Goal: Task Accomplishment & Management: Manage account settings

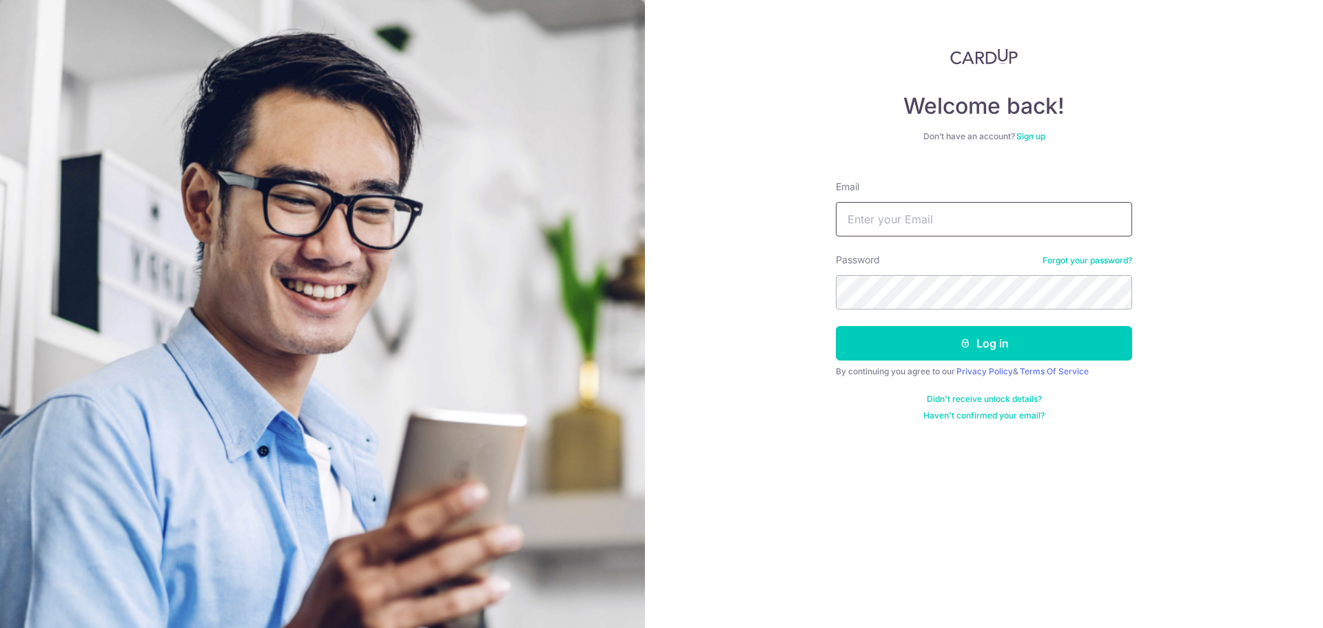
click at [926, 216] on input "Email" at bounding box center [984, 219] width 296 height 34
type input "[PERSON_NAME][EMAIL_ADDRESS][DOMAIN_NAME]"
click at [836, 326] on button "Log in" at bounding box center [984, 343] width 296 height 34
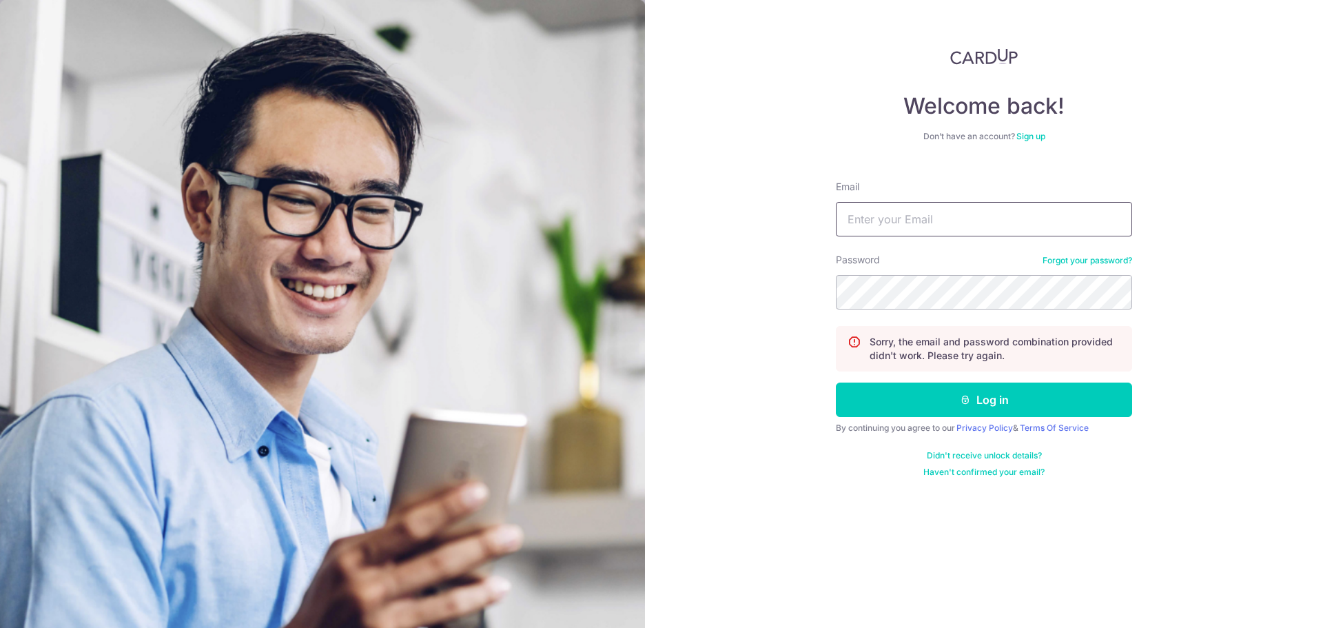
click at [918, 221] on input "Email" at bounding box center [984, 219] width 296 height 34
type input "[PERSON_NAME][EMAIL_ADDRESS][DOMAIN_NAME]"
click at [836, 382] on button "Log in" at bounding box center [984, 399] width 296 height 34
click at [690, 296] on div "Welcome back! Don’t have an account? Sign up Email alice@kinvet.sg Password For…" at bounding box center [984, 314] width 678 height 628
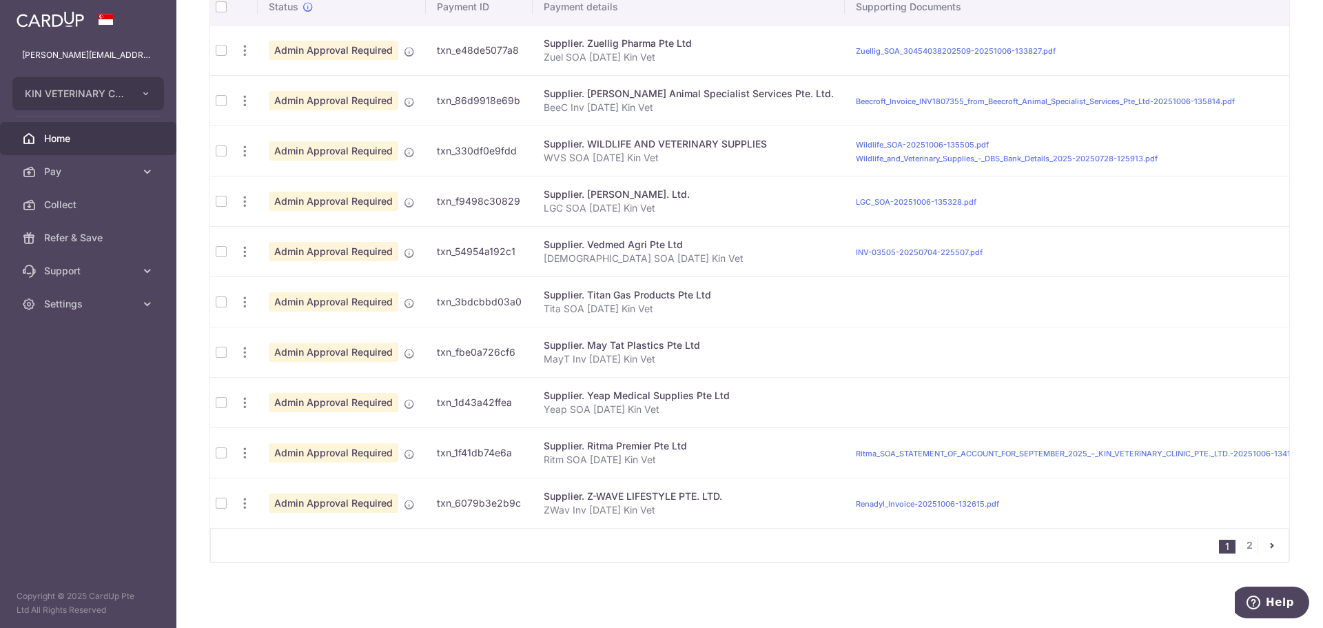
click at [223, 48] on td at bounding box center [221, 50] width 22 height 50
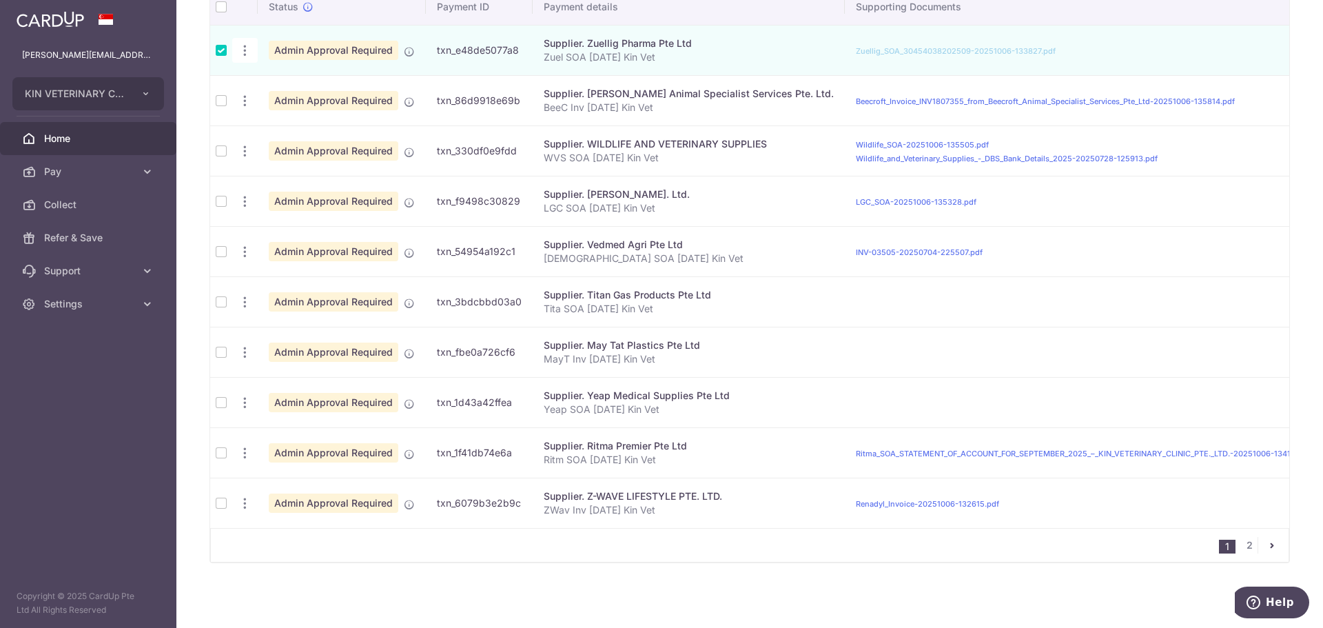
click at [219, 444] on td at bounding box center [221, 452] width 22 height 50
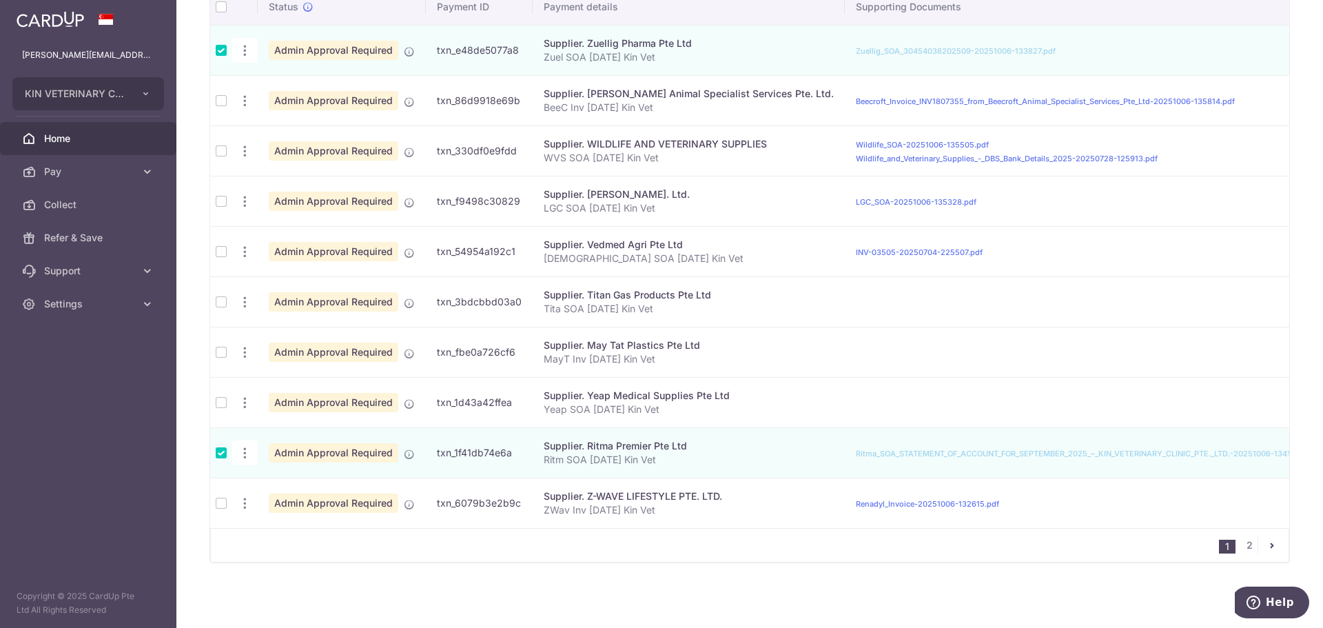
click at [217, 395] on td at bounding box center [221, 402] width 22 height 50
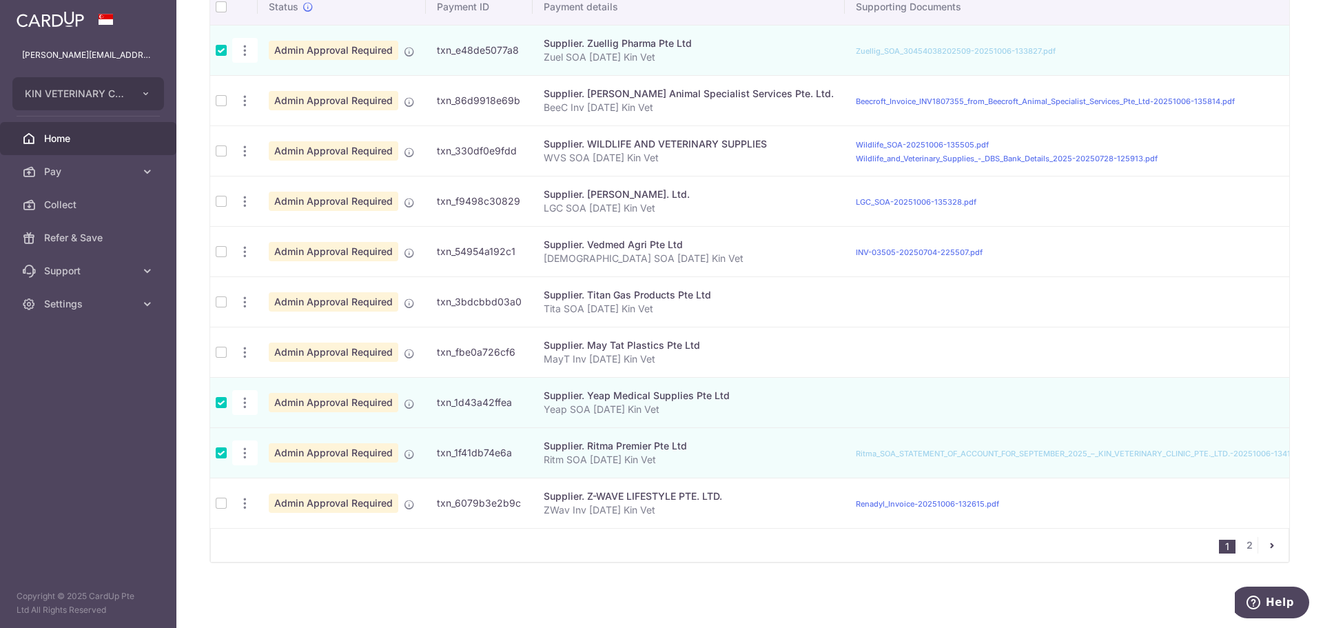
click at [226, 338] on td at bounding box center [221, 352] width 22 height 50
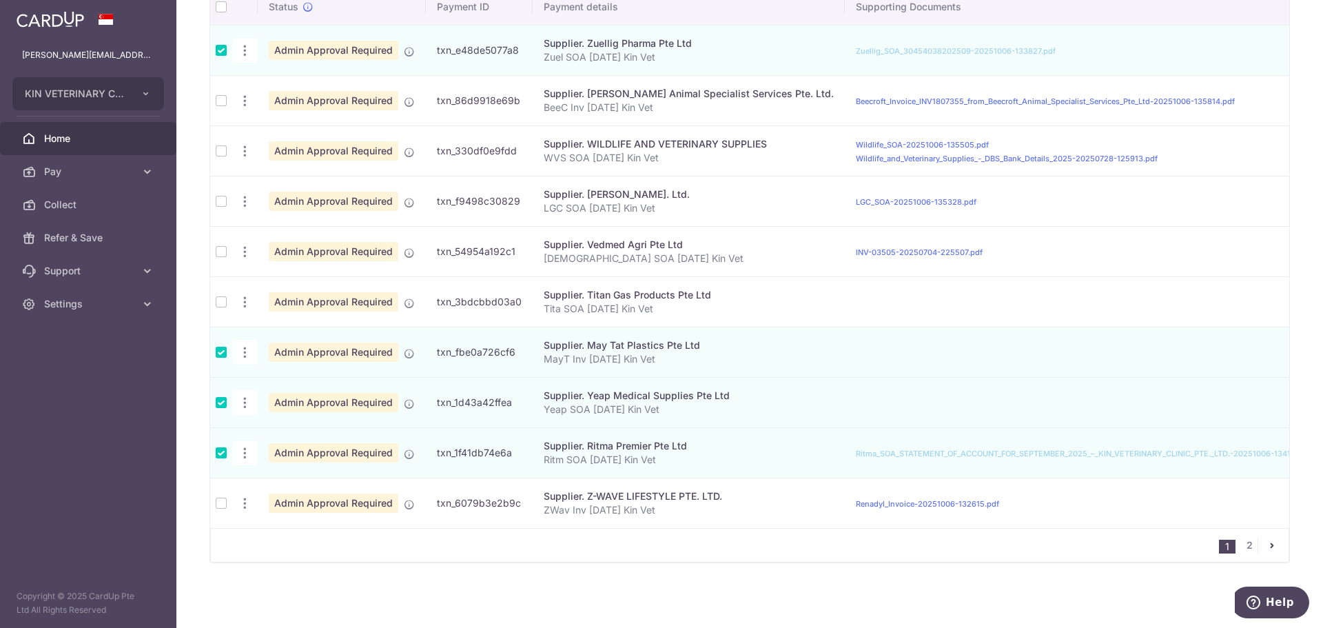
click at [223, 304] on td at bounding box center [221, 301] width 22 height 50
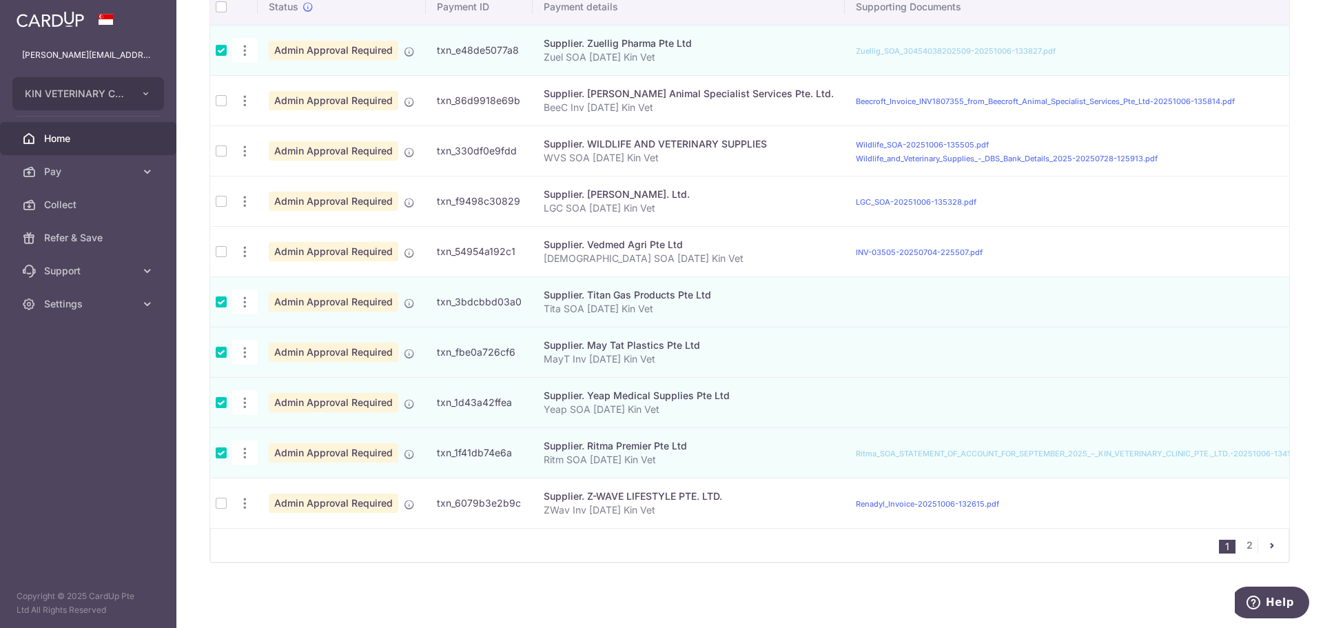
click at [224, 247] on td at bounding box center [221, 251] width 22 height 50
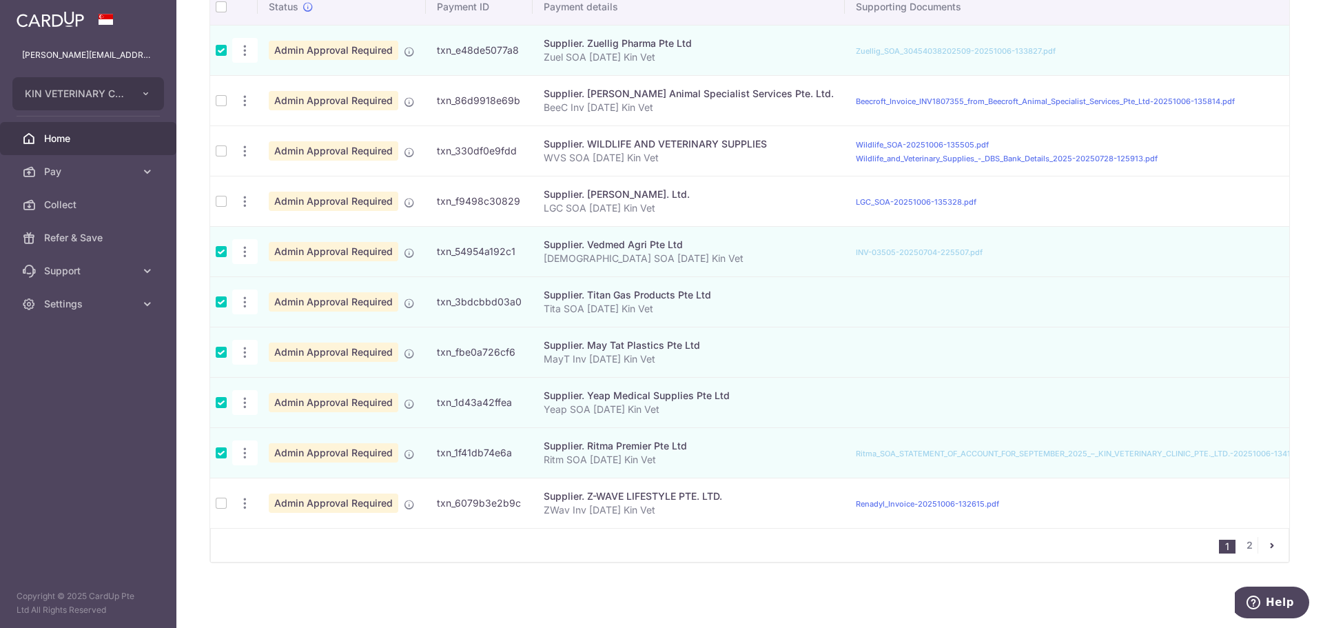
click at [223, 191] on td at bounding box center [221, 201] width 22 height 50
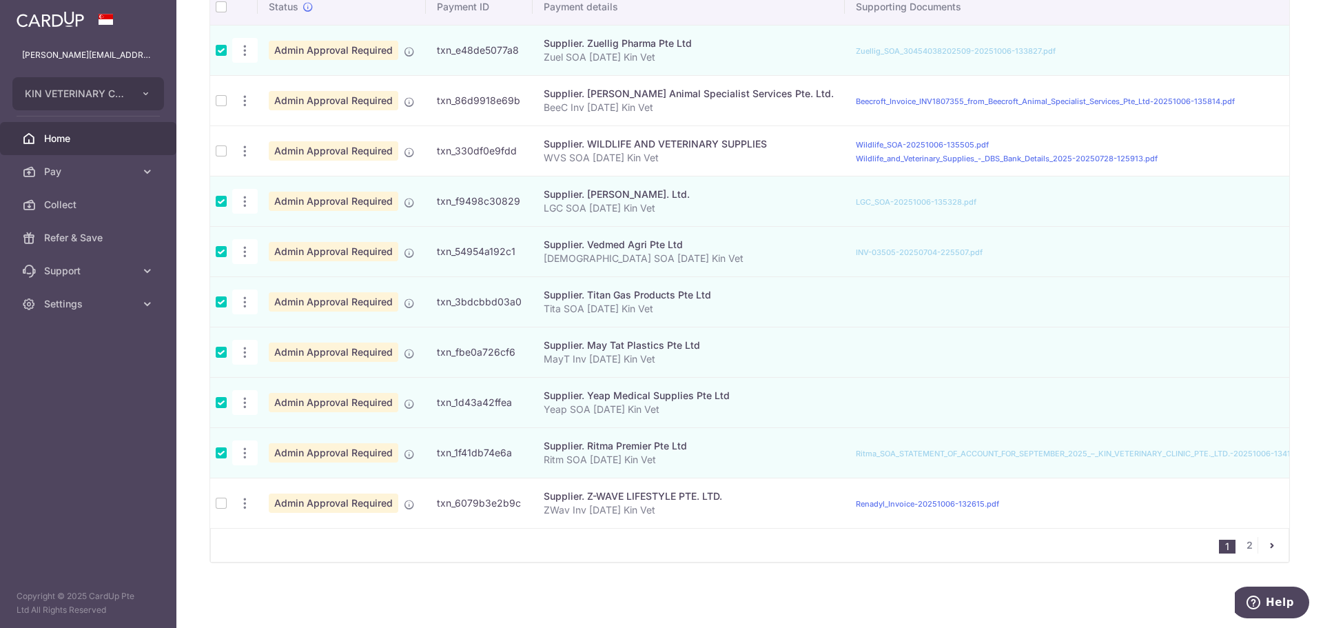
click at [222, 143] on td at bounding box center [221, 150] width 22 height 50
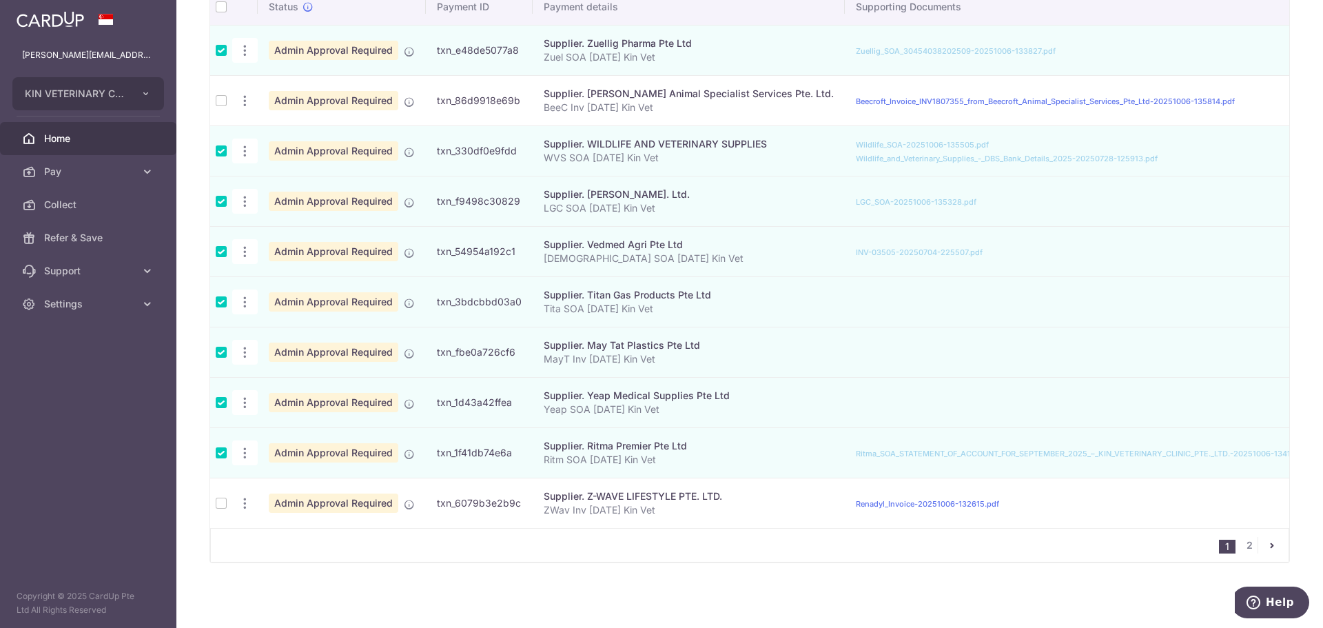
click at [223, 85] on td at bounding box center [221, 100] width 22 height 50
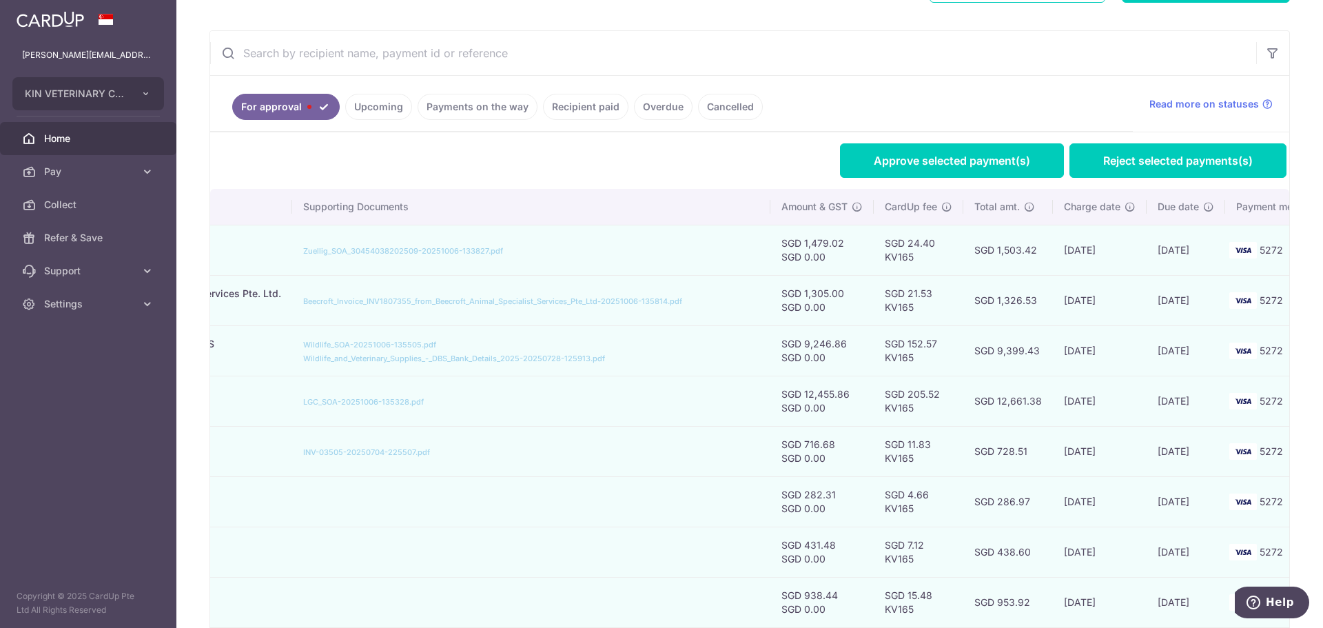
scroll to position [29, 0]
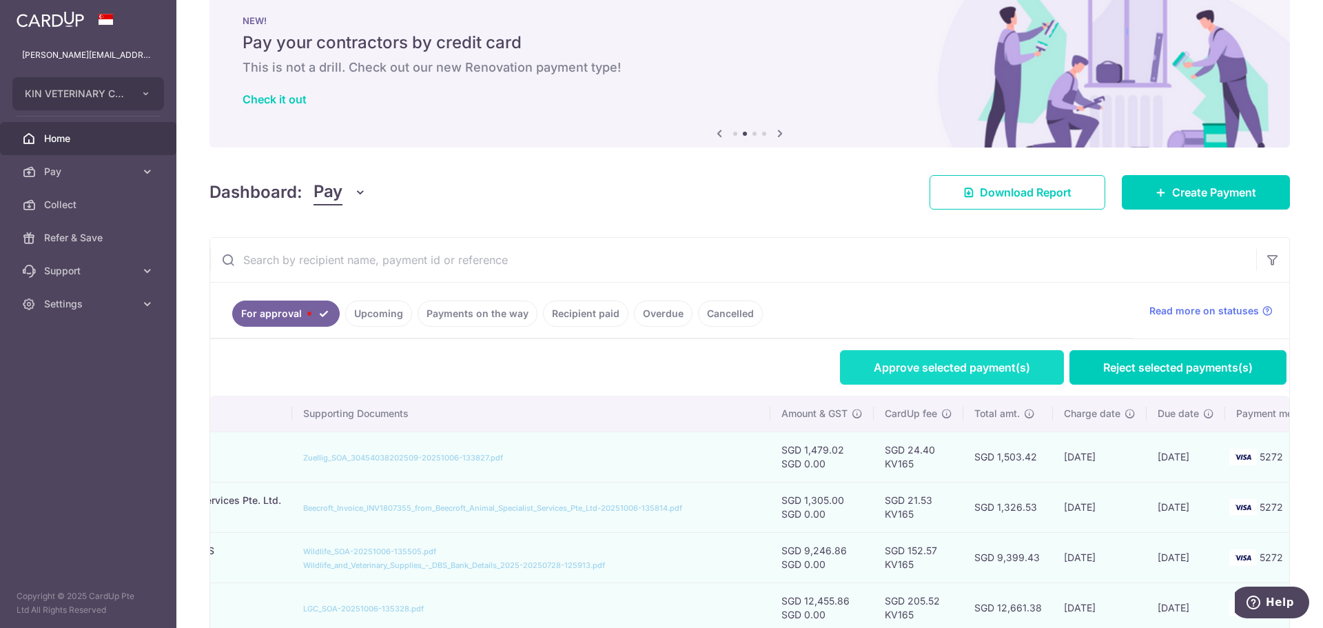
click at [929, 367] on link "Approve selected payment(s)" at bounding box center [952, 367] width 224 height 34
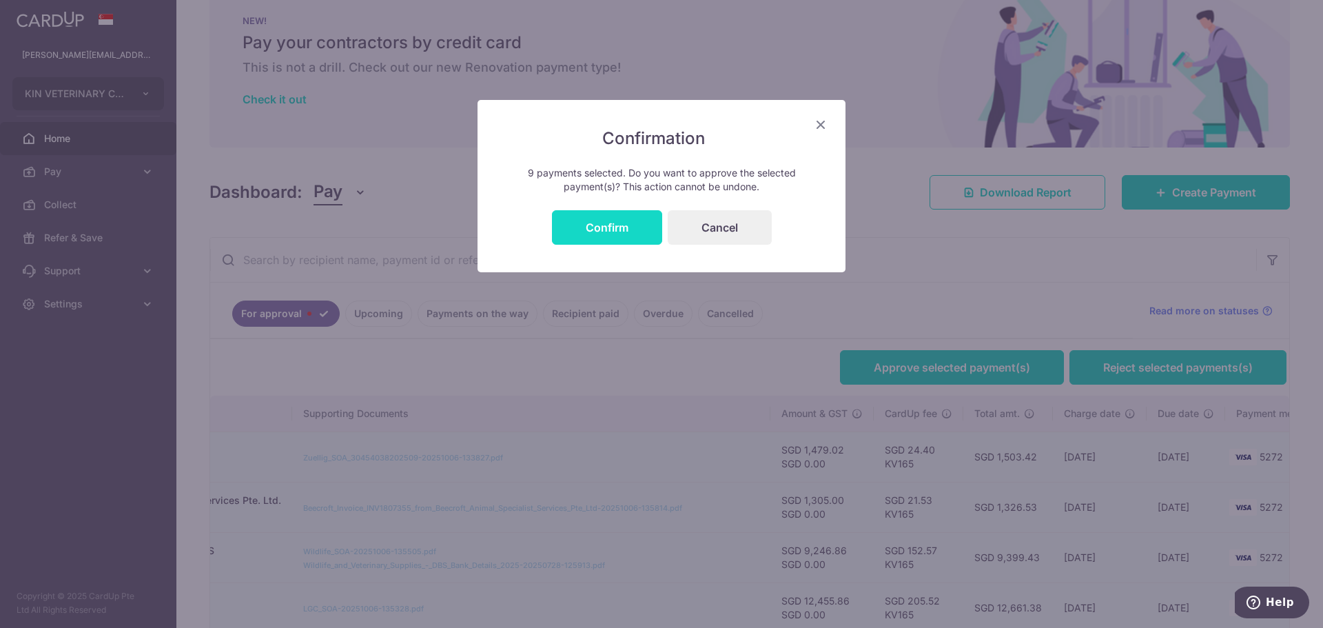
click at [607, 229] on button "Confirm" at bounding box center [607, 227] width 110 height 34
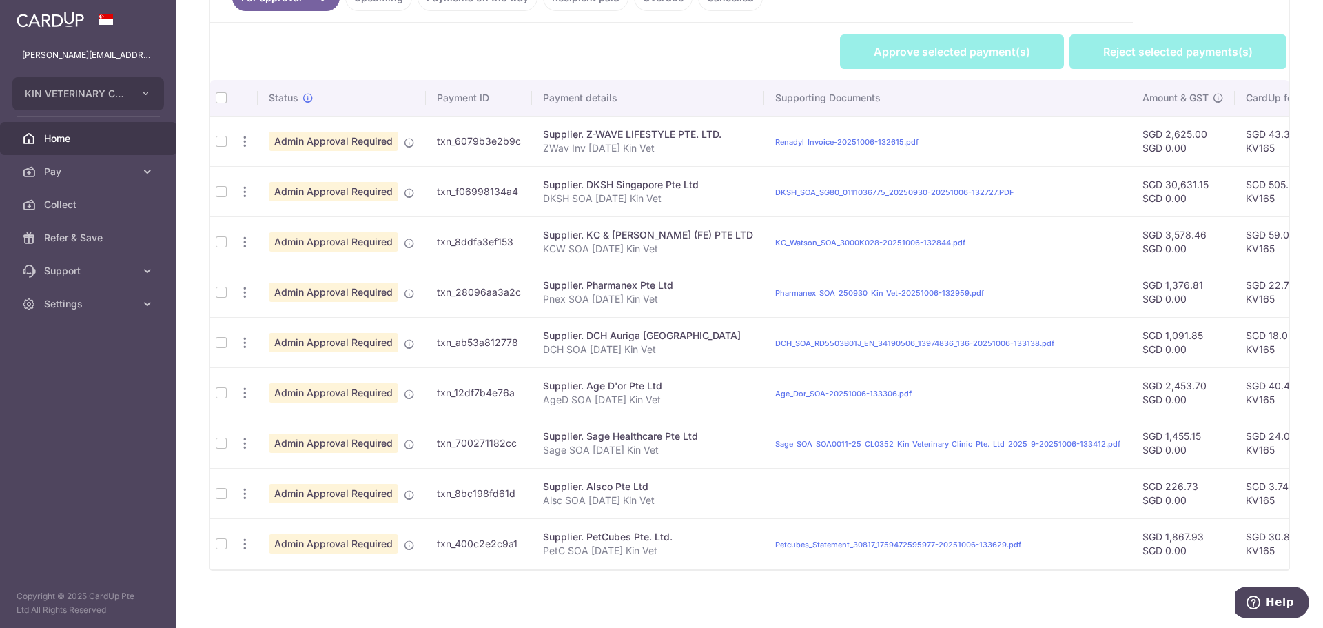
click at [222, 139] on td at bounding box center [221, 141] width 22 height 50
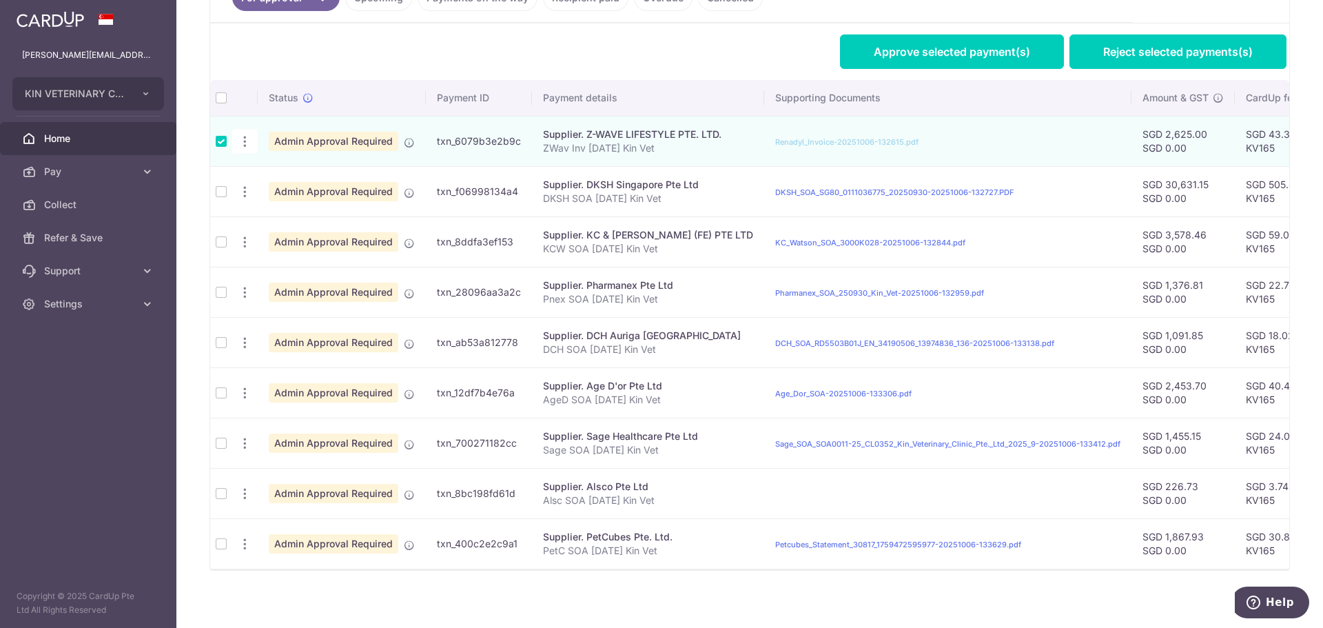
click at [223, 189] on td at bounding box center [221, 191] width 22 height 50
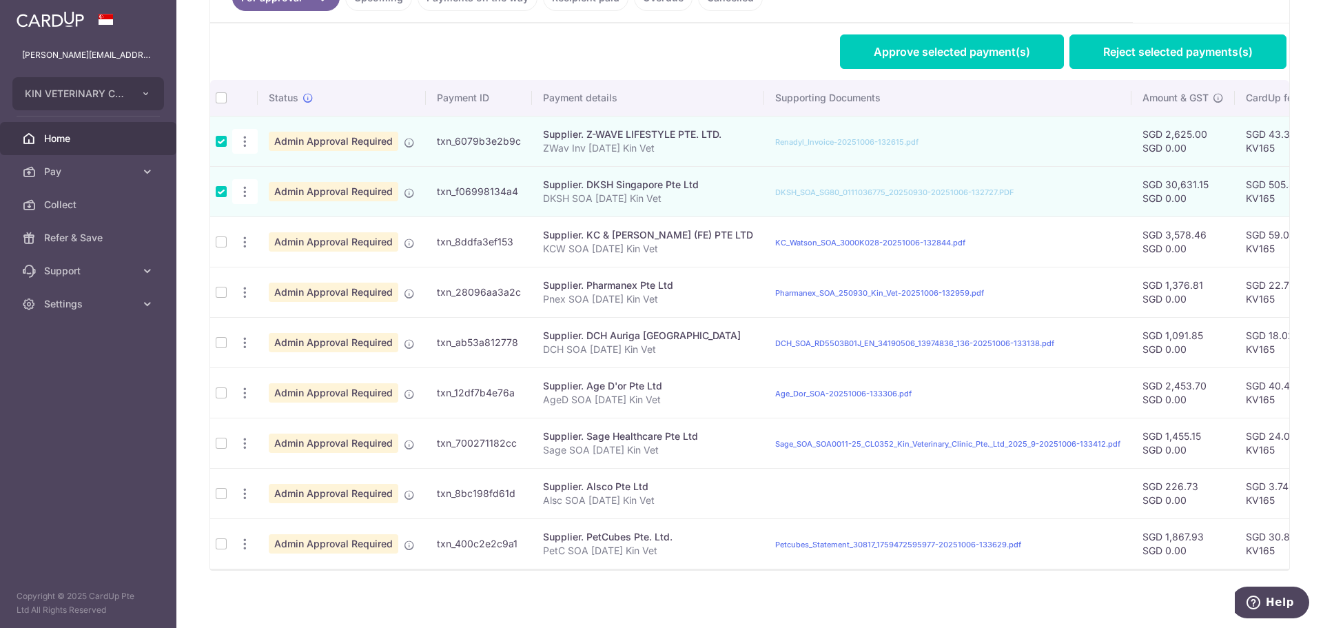
click at [219, 242] on td at bounding box center [221, 241] width 22 height 50
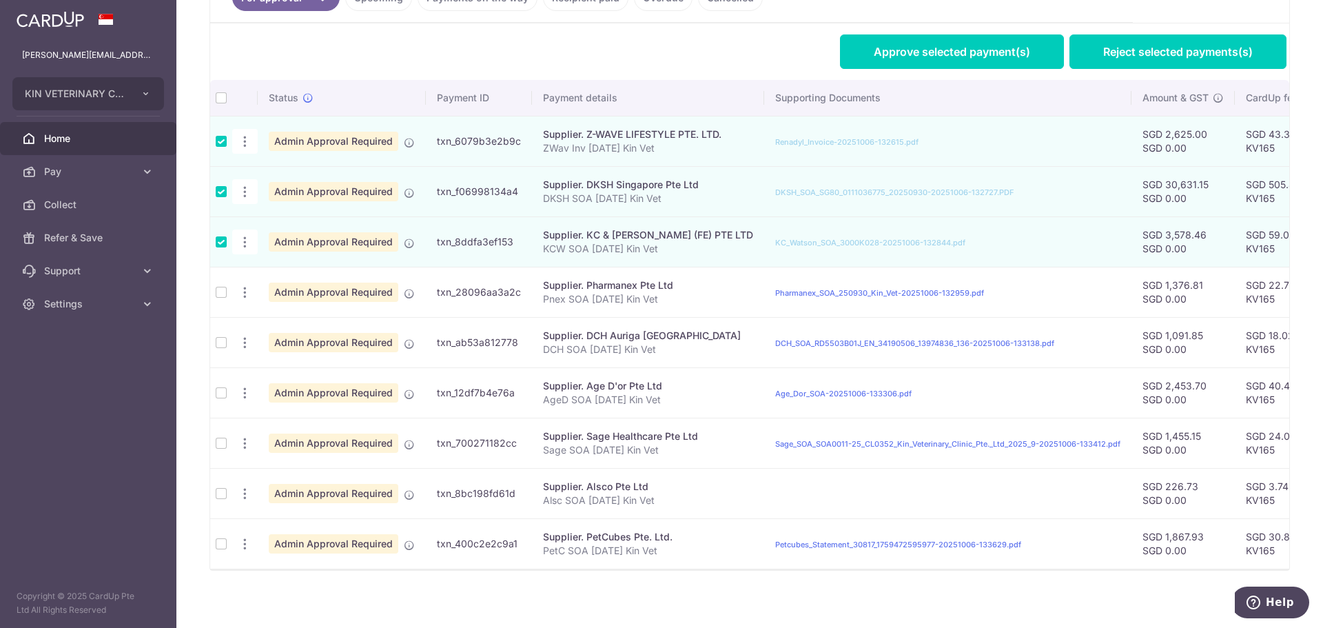
click at [222, 290] on td at bounding box center [221, 292] width 22 height 50
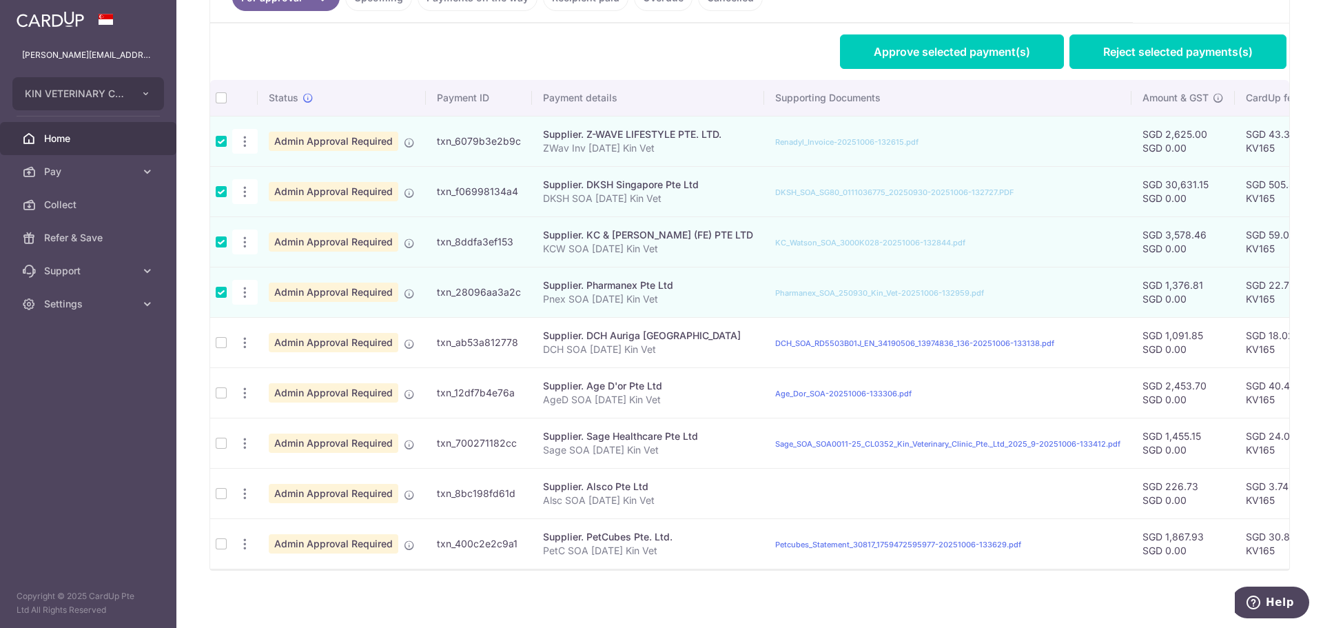
click at [216, 340] on td at bounding box center [221, 342] width 22 height 50
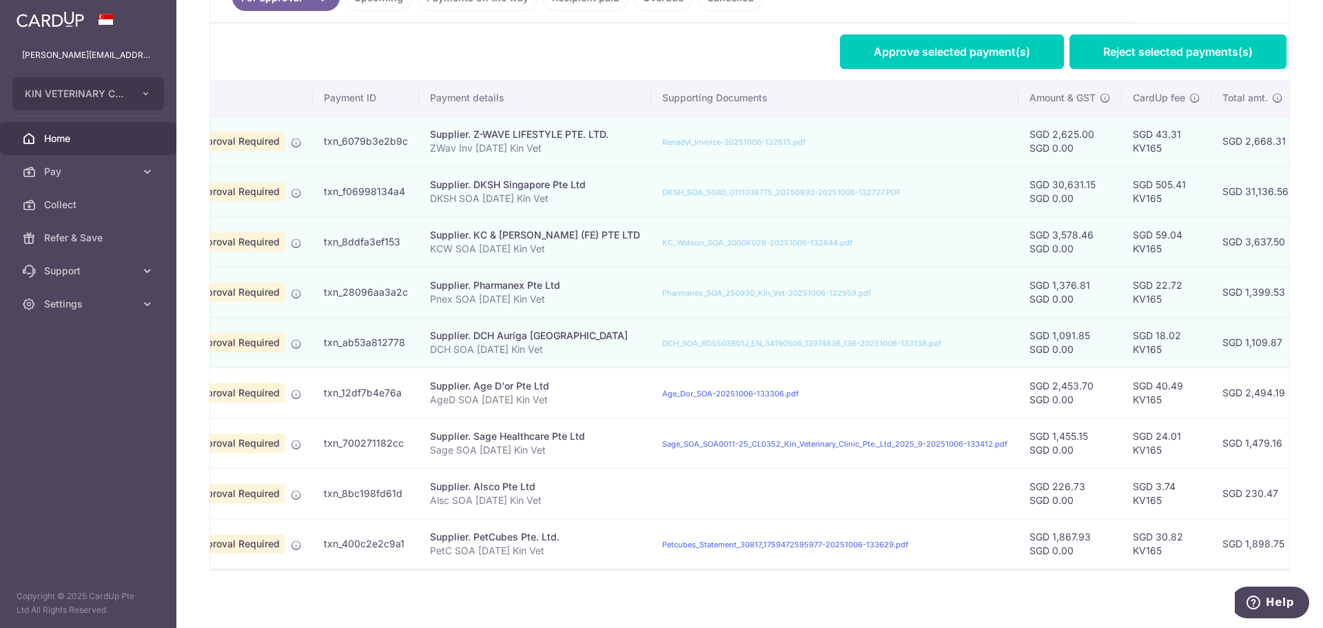
scroll to position [0, 102]
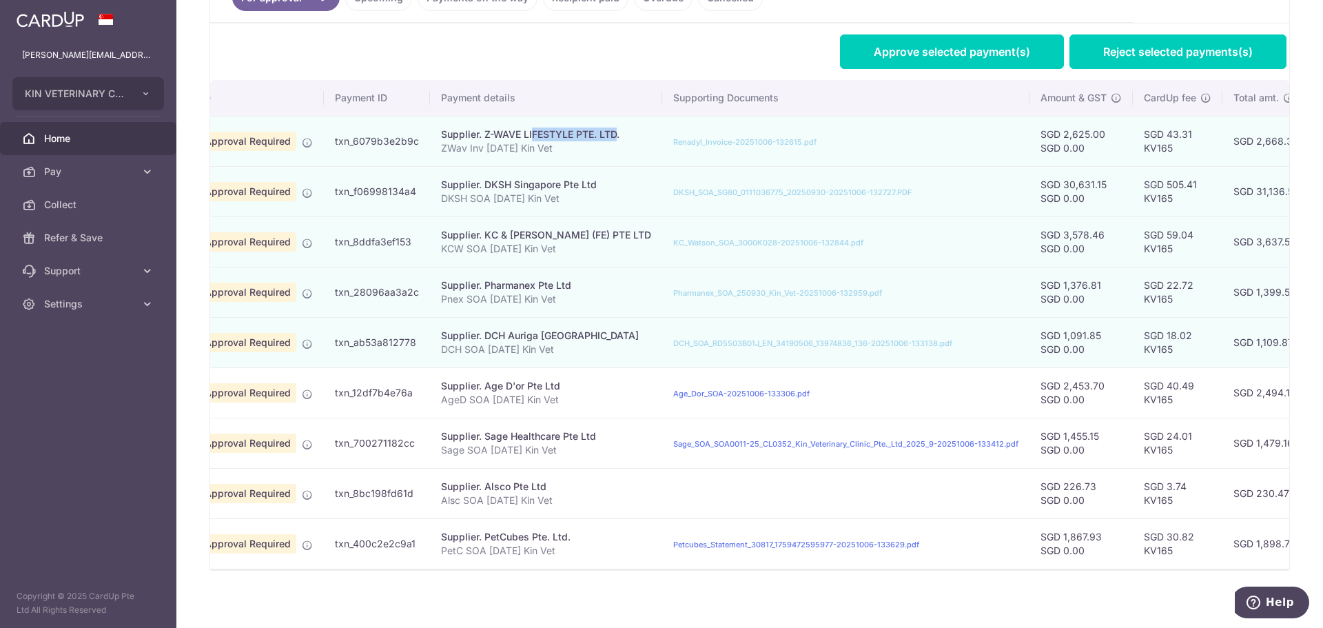
drag, startPoint x: 480, startPoint y: 131, endPoint x: 568, endPoint y: 136, distance: 87.7
click at [568, 136] on div "Supplier. Z-WAVE LIFESTYLE PTE. LTD." at bounding box center [546, 134] width 210 height 14
copy div "Z-WAVE LIFESTYLE"
drag, startPoint x: 1222, startPoint y: 141, endPoint x: 1259, endPoint y: 141, distance: 36.5
click at [1259, 141] on td "SGD 2,668.31" at bounding box center [1266, 141] width 88 height 50
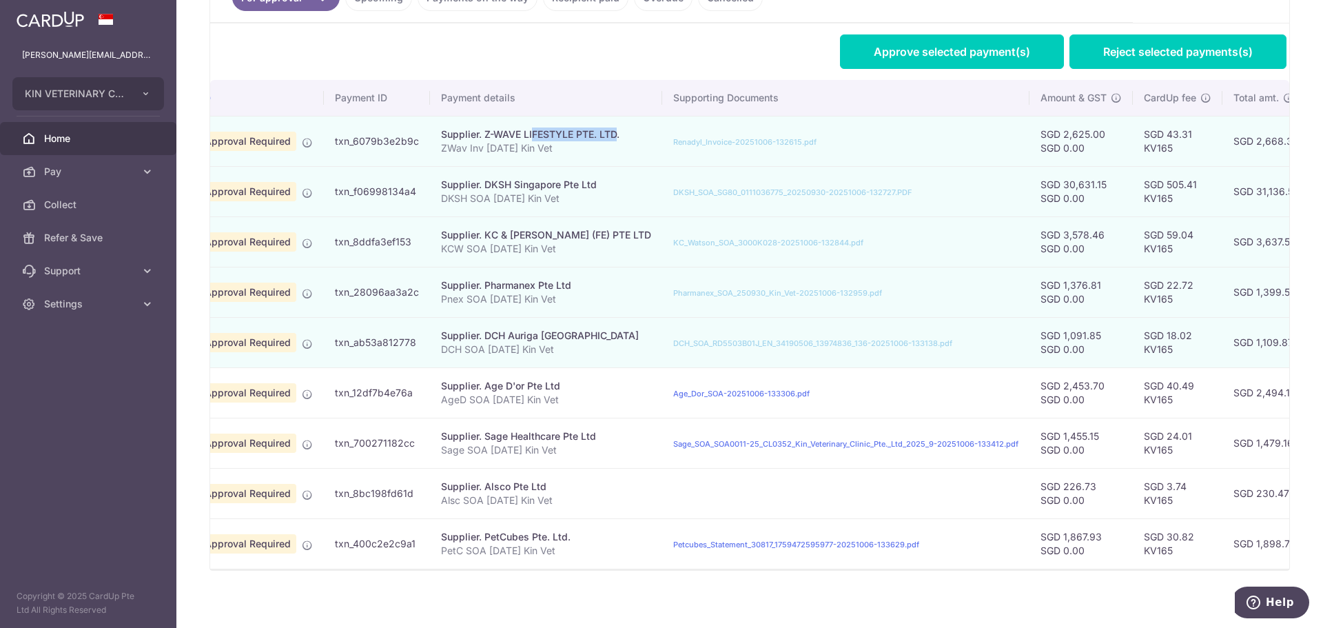
copy td "2,668.31"
drag, startPoint x: 479, startPoint y: 185, endPoint x: 505, endPoint y: 184, distance: 25.5
click at [505, 184] on div "Supplier. DKSH Singapore Pte Ltd" at bounding box center [546, 185] width 210 height 14
copy div "DKSH"
drag, startPoint x: 1223, startPoint y: 188, endPoint x: 1268, endPoint y: 188, distance: 44.8
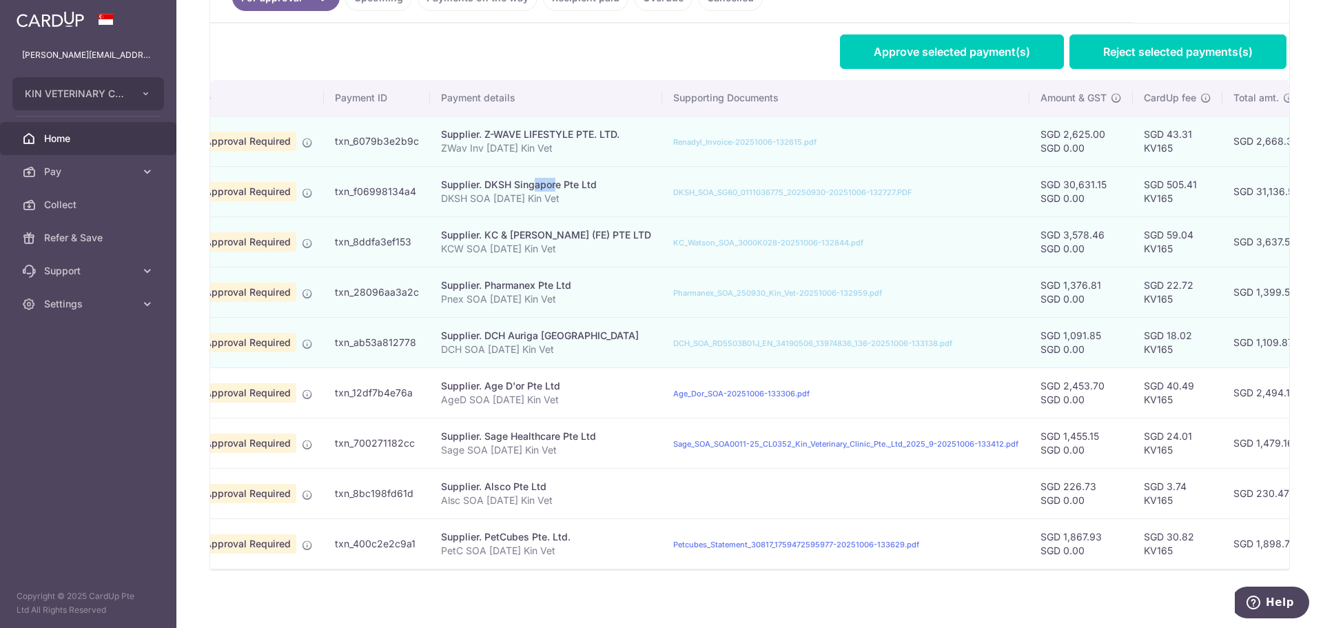
click at [1268, 188] on td "SGD 31,136.56" at bounding box center [1266, 191] width 88 height 50
copy td "31,136.56"
drag, startPoint x: 1221, startPoint y: 240, endPoint x: 1262, endPoint y: 240, distance: 41.3
click at [1262, 240] on td "SGD 3,637.50" at bounding box center [1266, 241] width 88 height 50
copy td "3,637.50"
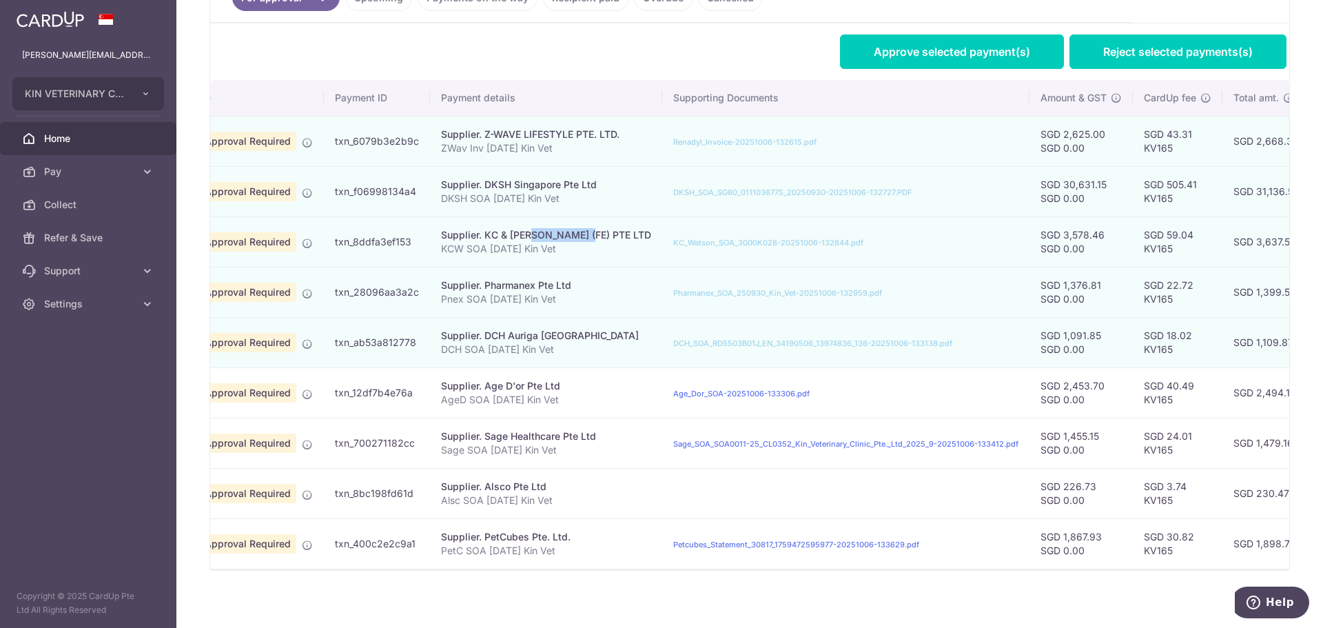
drag, startPoint x: 479, startPoint y: 236, endPoint x: 548, endPoint y: 235, distance: 68.9
click at [548, 235] on div "Supplier. KC & WATSON (FE) PTE LTD" at bounding box center [546, 235] width 210 height 14
copy div "KC & WATSON"
drag, startPoint x: 479, startPoint y: 283, endPoint x: 531, endPoint y: 281, distance: 51.7
click at [531, 281] on div "Supplier. Pharmanex Pte Ltd" at bounding box center [546, 285] width 210 height 14
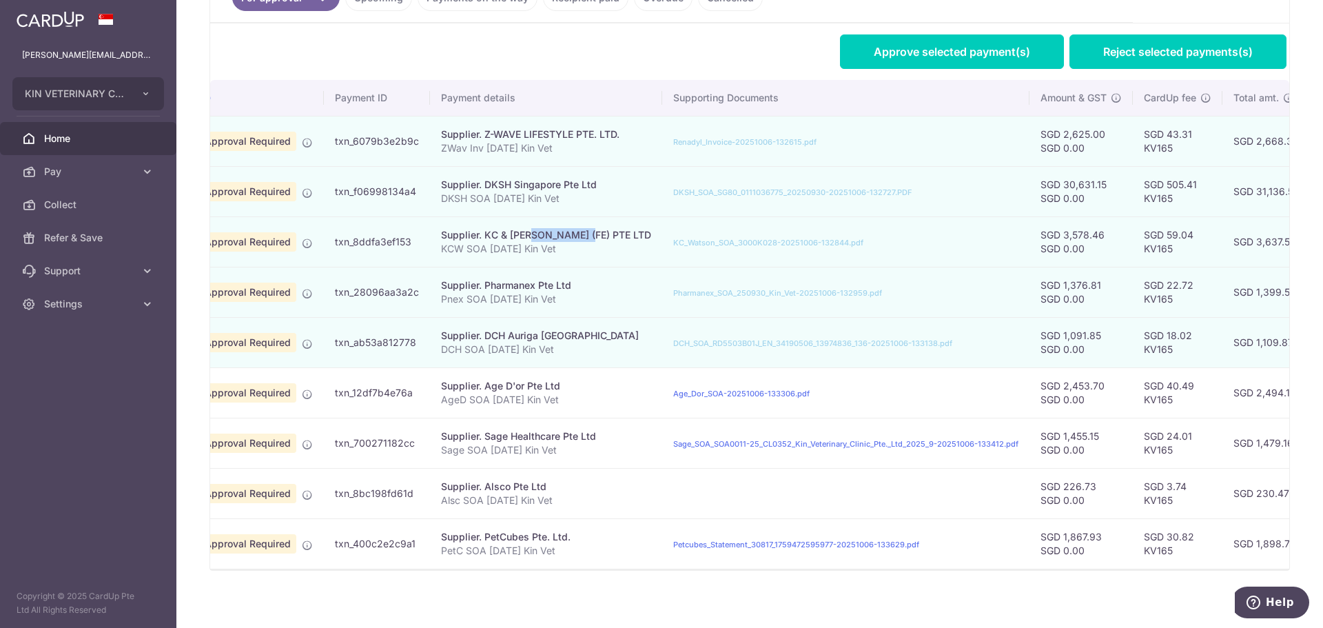
copy div "Pharmanex"
drag, startPoint x: 478, startPoint y: 331, endPoint x: 533, endPoint y: 331, distance: 55.1
click at [533, 331] on div "Supplier. DCH Auriga Singapore" at bounding box center [546, 336] width 210 height 14
copy div "DCH Auriga"
drag, startPoint x: 1220, startPoint y: 289, endPoint x: 1259, endPoint y: 285, distance: 39.5
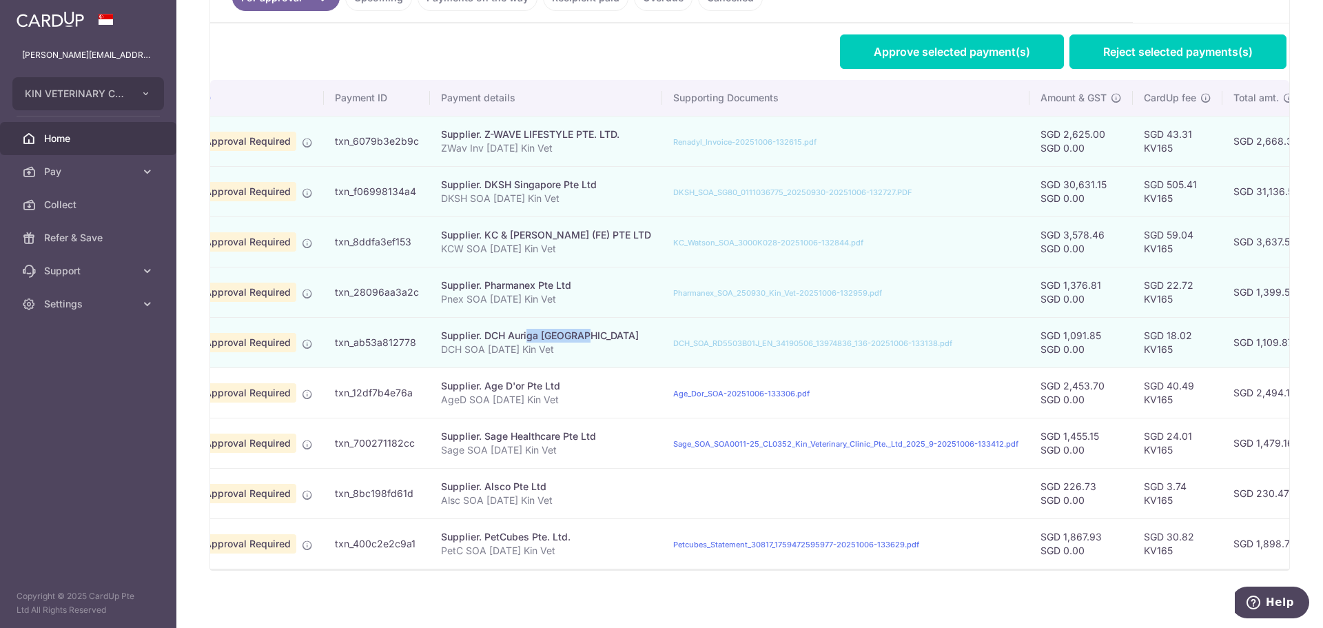
click at [1259, 285] on td "SGD 1,399.53" at bounding box center [1266, 292] width 88 height 50
copy td "1,399.53"
drag, startPoint x: 1221, startPoint y: 342, endPoint x: 1258, endPoint y: 337, distance: 37.5
click at [1258, 337] on td "SGD 1,109.87" at bounding box center [1266, 342] width 88 height 50
copy td "1,109.87"
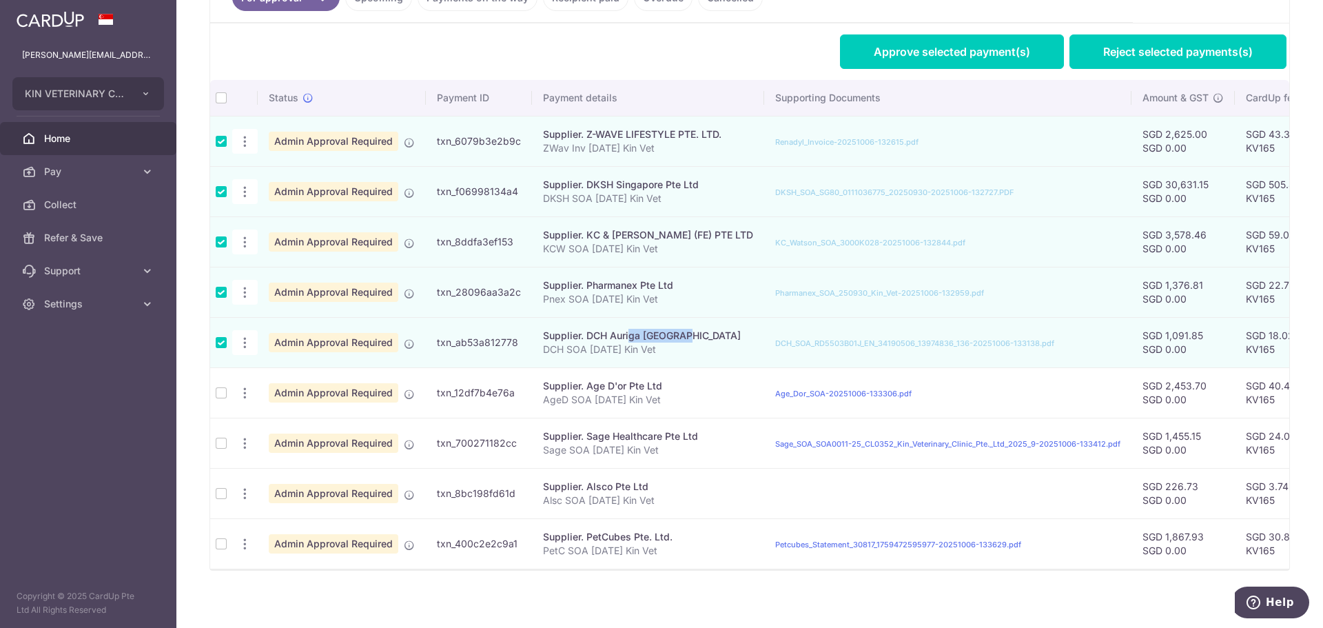
scroll to position [0, 371]
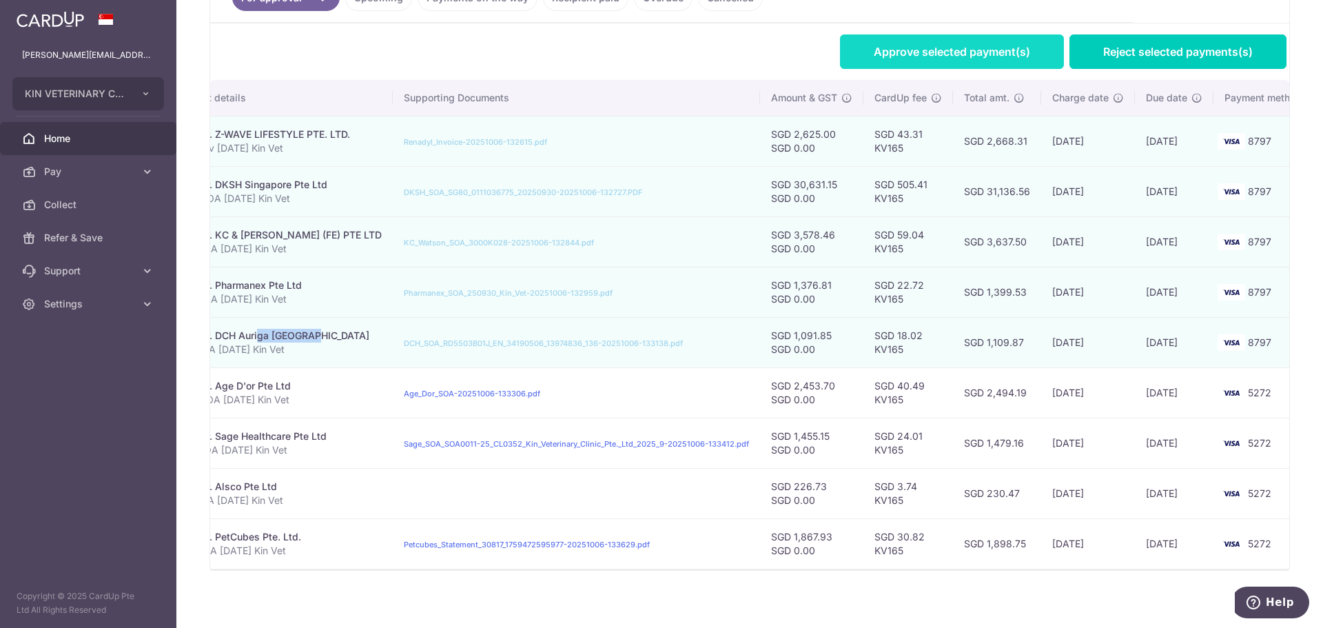
click at [940, 51] on link "Approve selected payment(s)" at bounding box center [952, 51] width 224 height 34
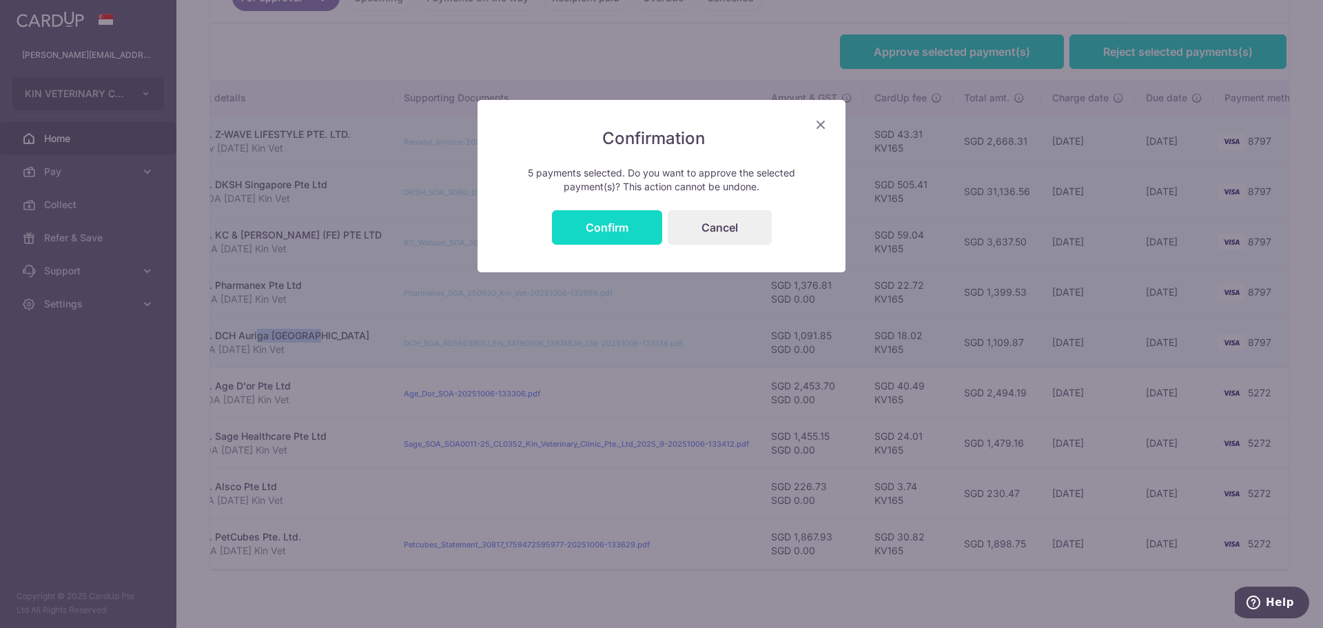
click at [653, 220] on button "Confirm" at bounding box center [607, 227] width 110 height 34
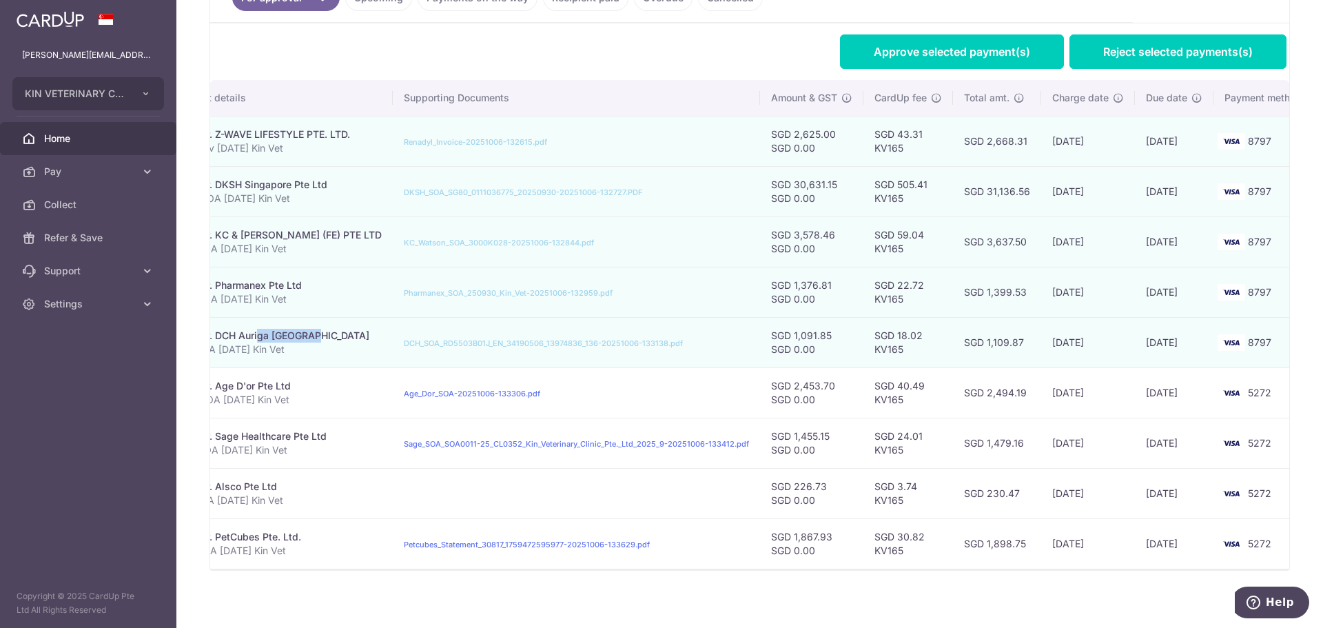
scroll to position [0, 0]
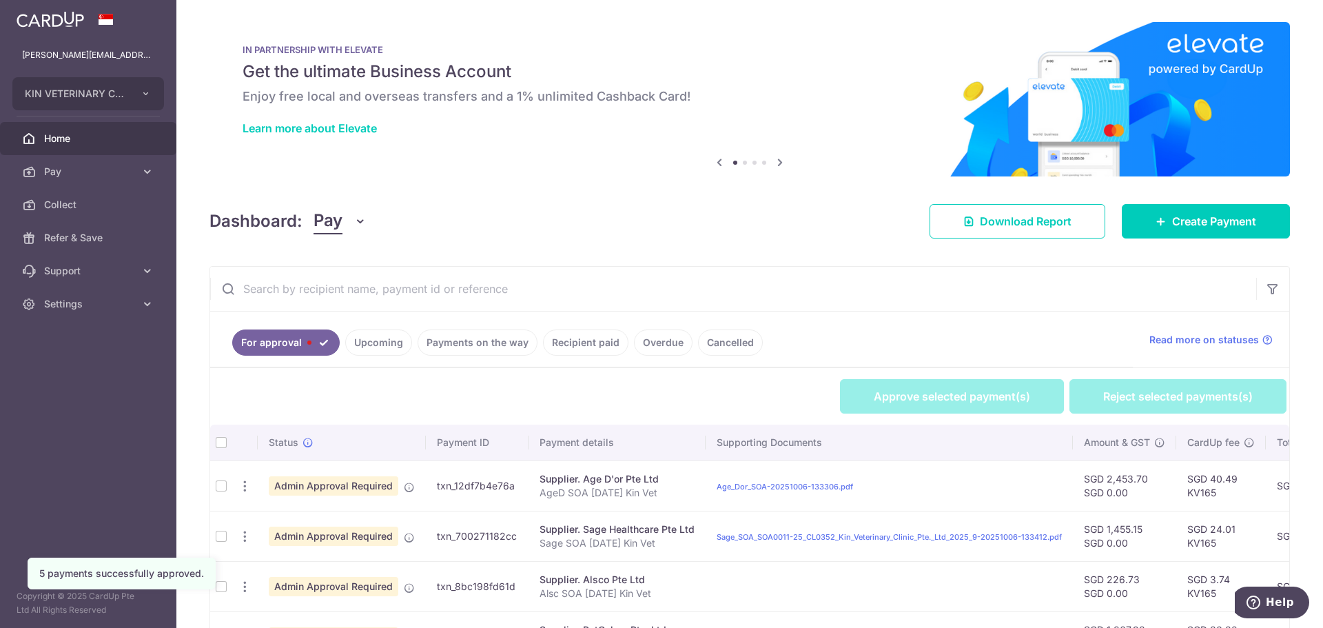
scroll to position [91, 0]
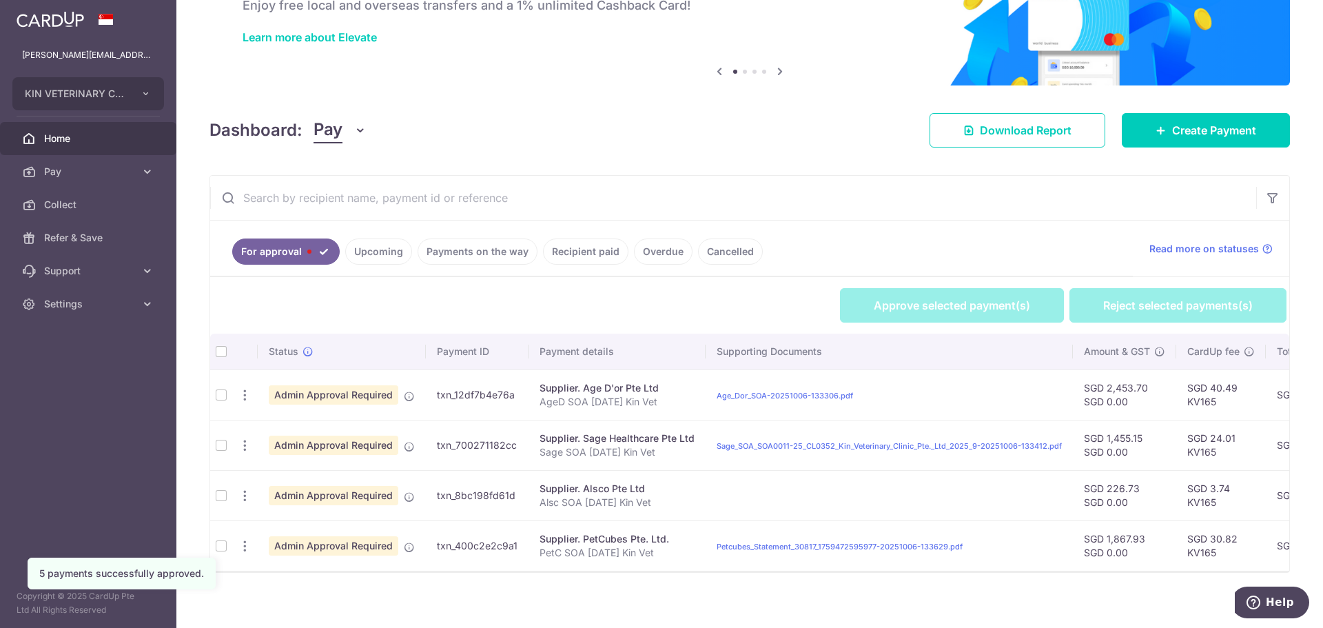
click at [220, 352] on th at bounding box center [221, 351] width 22 height 36
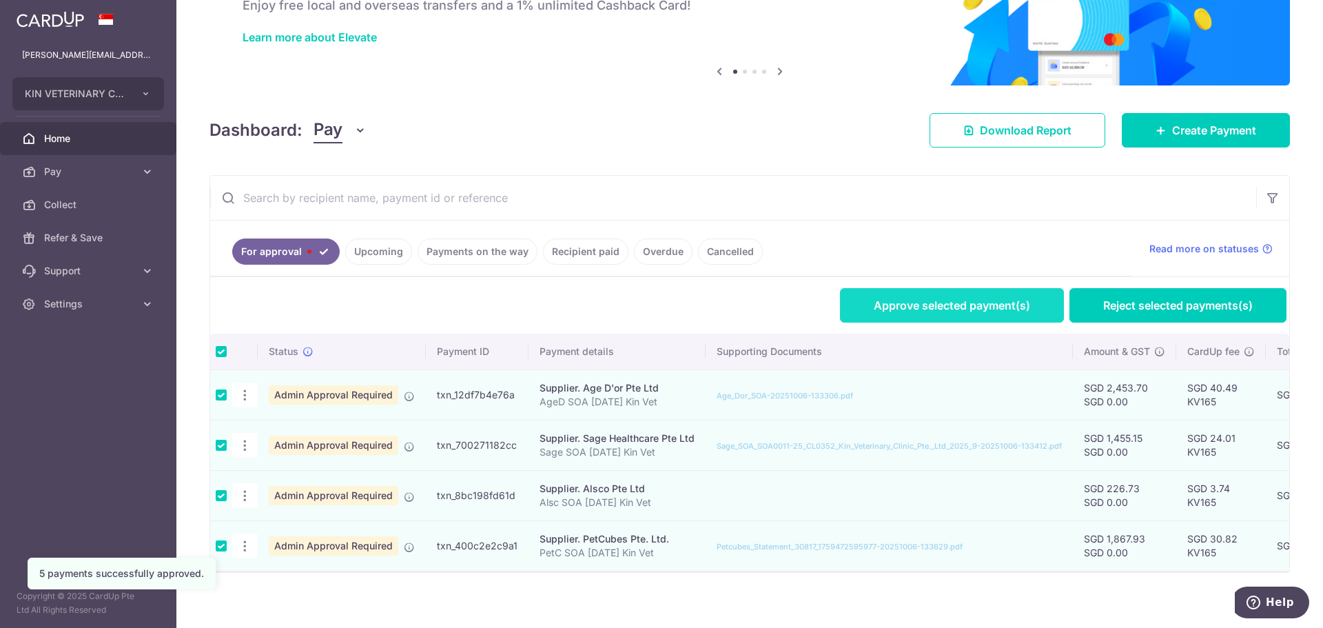
click at [922, 307] on link "Approve selected payment(s)" at bounding box center [952, 305] width 224 height 34
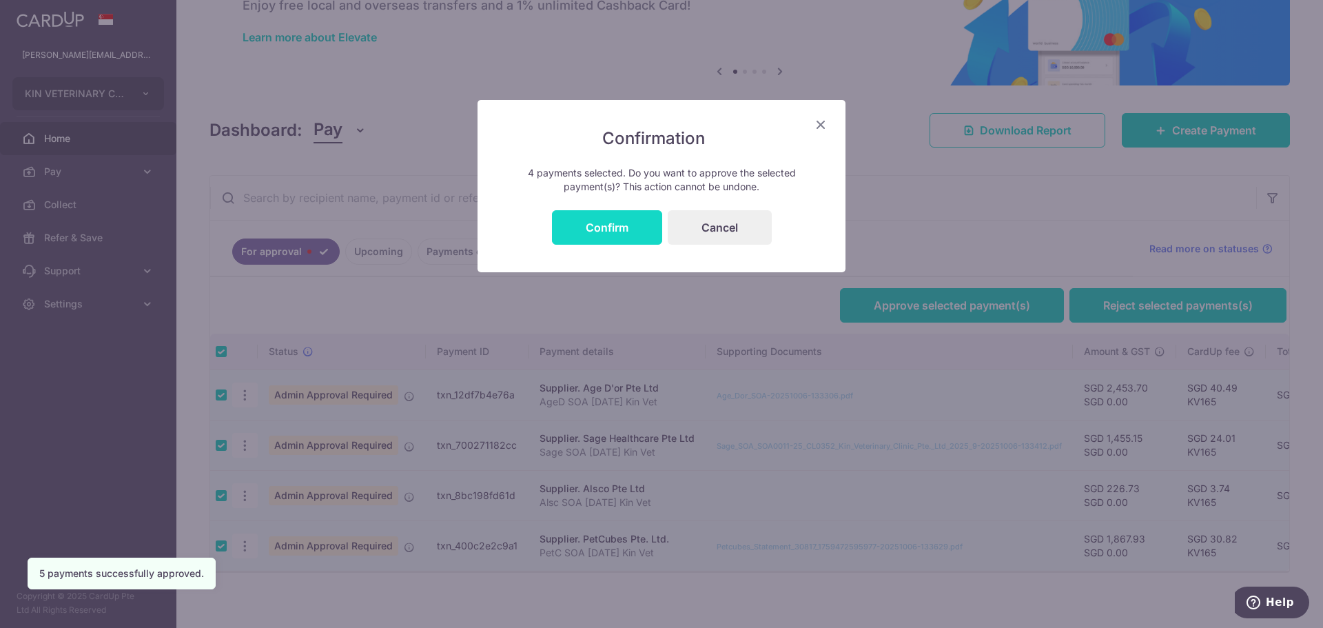
click at [586, 225] on button "Confirm" at bounding box center [607, 227] width 110 height 34
